Goal: Transaction & Acquisition: Purchase product/service

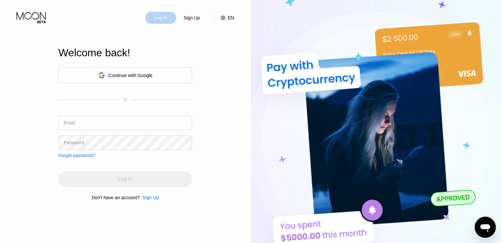
click at [164, 21] on div "Log In" at bounding box center [161, 17] width 14 height 7
click at [127, 79] on div "Continue with Google" at bounding box center [125, 75] width 134 height 16
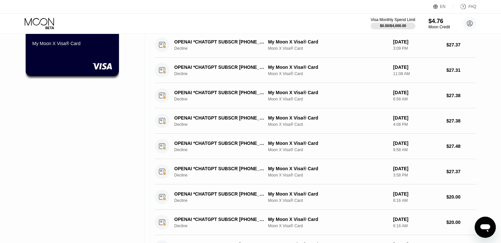
scroll to position [54, 0]
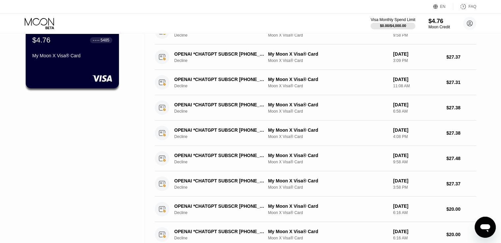
drag, startPoint x: 501, startPoint y: 97, endPoint x: 506, endPoint y: 146, distance: 49.3
click at [501, 146] on html "EN Language Select an item Save FAQ Visa Monthly Spend Limit $0.00 / $4,000.00 …" at bounding box center [250, 67] width 501 height 243
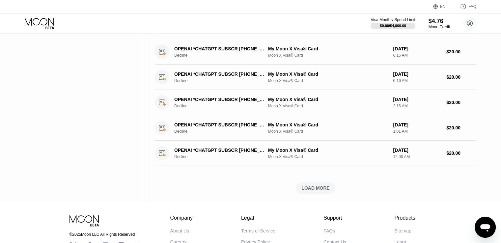
scroll to position [213, 0]
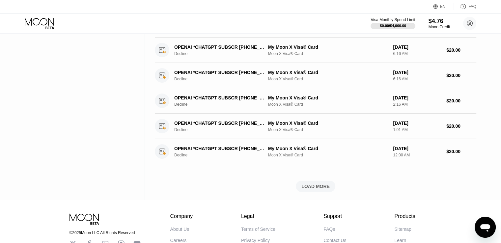
click at [314, 188] on div "LOAD MORE" at bounding box center [315, 186] width 28 height 6
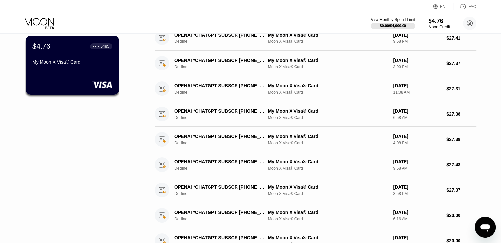
scroll to position [0, 0]
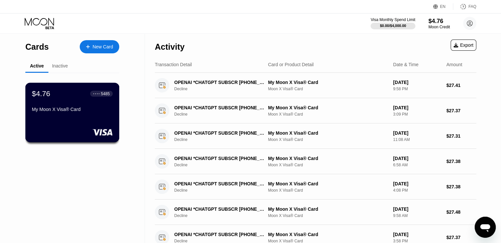
click at [79, 115] on div "My Moon X Visa® Card" at bounding box center [72, 111] width 81 height 8
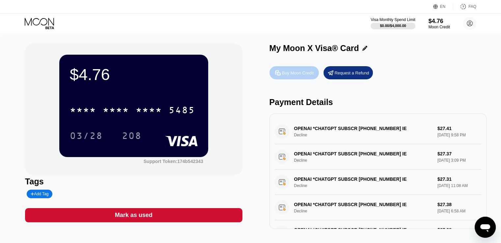
click at [294, 75] on div "Buy Moon Credit" at bounding box center [298, 73] width 32 height 6
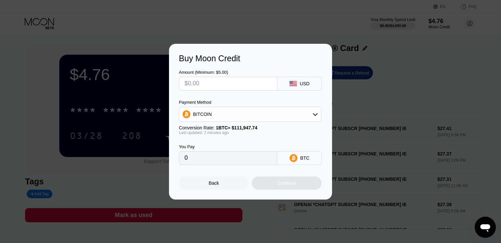
click at [200, 81] on input "text" at bounding box center [227, 83] width 87 height 13
type input "$3"
type input "0.00002680"
type input "$30"
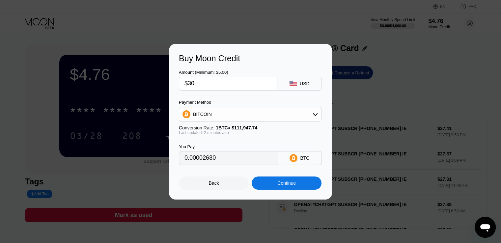
type input "0.00026799"
type input "$3"
type input "0"
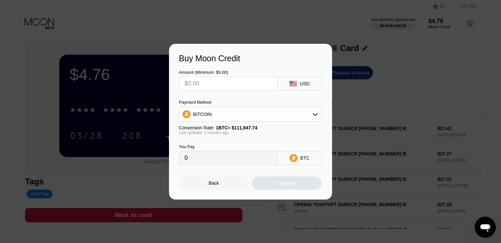
type input "$5"
type input "0.00004467"
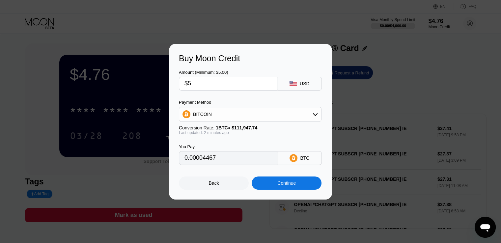
type input "$5"
click at [306, 82] on div "USD" at bounding box center [305, 83] width 10 height 5
click at [195, 83] on input "$5" at bounding box center [227, 83] width 87 height 13
type input "0"
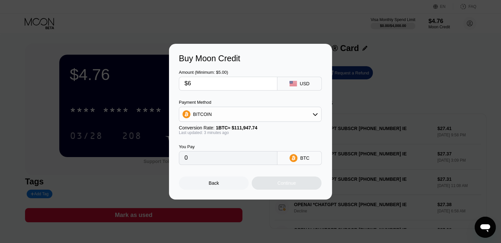
type input "$60"
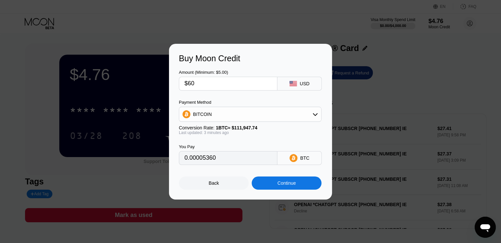
type input "0.00053597"
type input "$60"
drag, startPoint x: 219, startPoint y: 159, endPoint x: 161, endPoint y: 159, distance: 58.6
click at [161, 159] on div "Buy Moon Credit Amount (Minimum: $5.00) $60 USD Payment Method BITCOIN Conversi…" at bounding box center [250, 122] width 501 height 156
click at [285, 185] on div "Continue" at bounding box center [286, 182] width 18 height 5
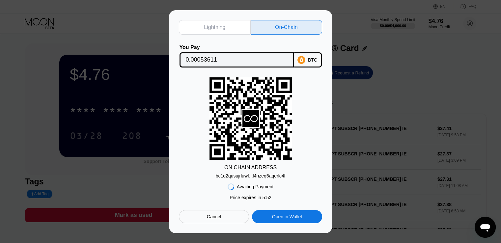
click at [251, 174] on div "bc1q2qusujrluwf...l4nzeq5aqerlc4f" at bounding box center [251, 175] width 70 height 5
click at [209, 60] on input "0.00053611" at bounding box center [237, 59] width 102 height 13
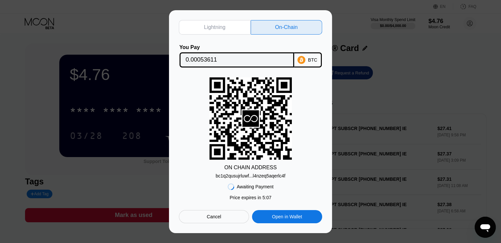
click at [209, 60] on input "0.00053611" at bounding box center [237, 59] width 102 height 13
